Goal: Find specific page/section: Find specific page/section

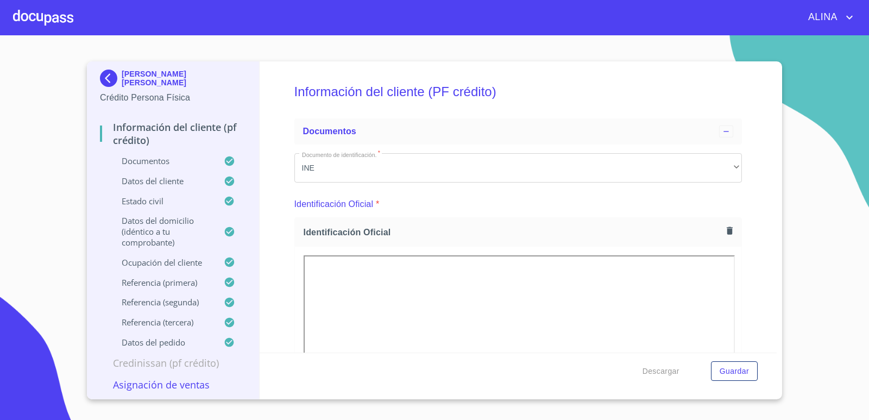
click at [66, 20] on div at bounding box center [43, 17] width 60 height 35
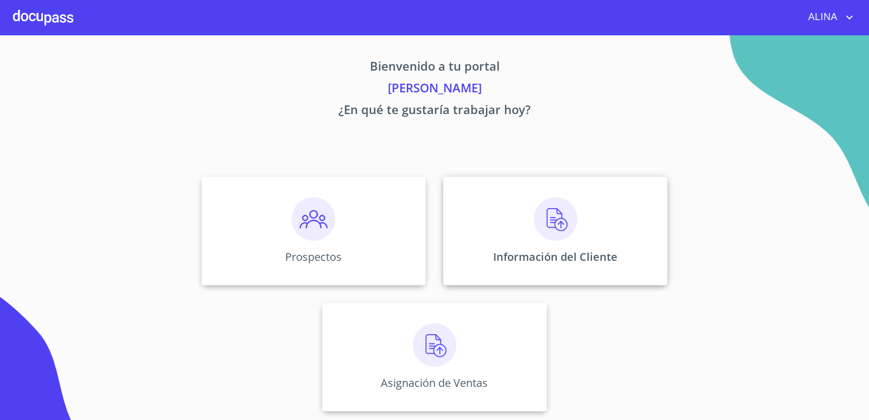
click at [485, 215] on div "Información del Cliente" at bounding box center [555, 231] width 224 height 109
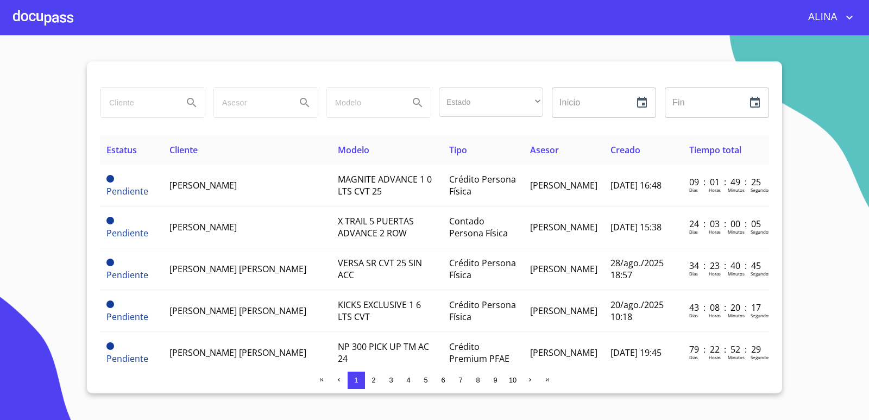
click at [134, 98] on input "search" at bounding box center [138, 102] width 74 height 29
type input "[PERSON_NAME]"
click at [189, 105] on icon "Search" at bounding box center [191, 102] width 13 height 13
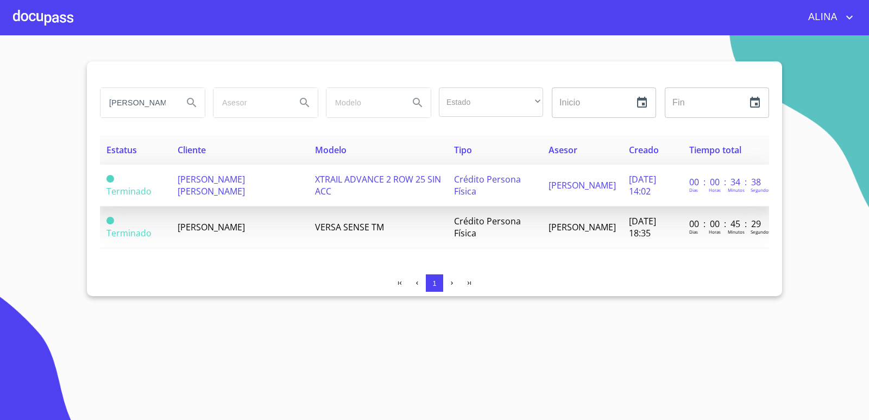
click at [234, 185] on td "[PERSON_NAME] [PERSON_NAME]" at bounding box center [239, 186] width 137 height 42
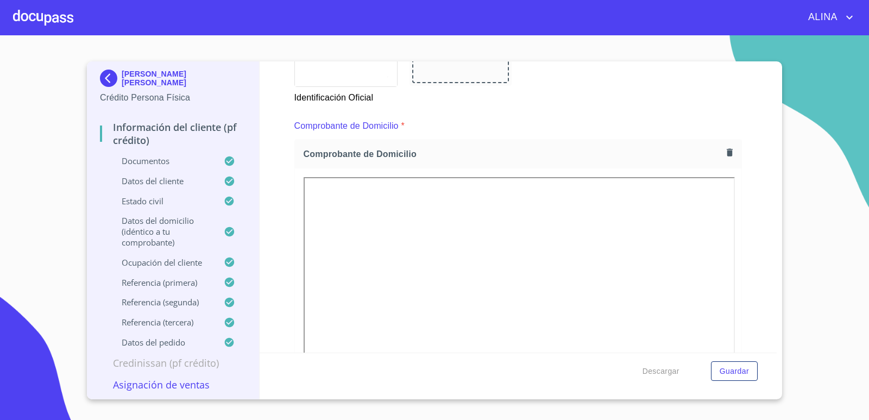
scroll to position [272, 0]
